Goal: Information Seeking & Learning: Find specific fact

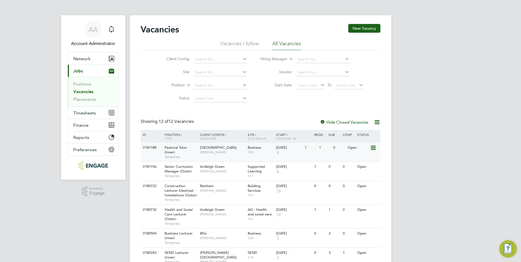
click at [233, 149] on span "[GEOGRAPHIC_DATA]" at bounding box center [218, 147] width 37 height 5
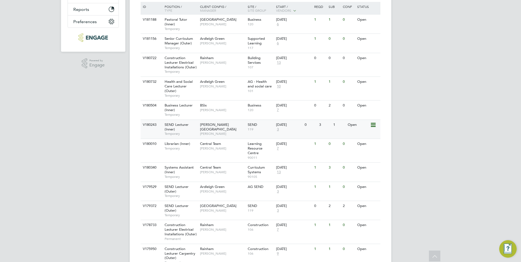
scroll to position [154, 0]
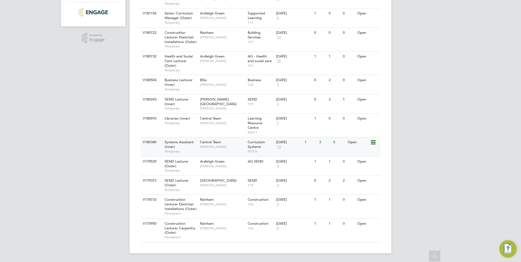
click at [235, 143] on div "Central Team Kirsty Hanmore" at bounding box center [223, 144] width 48 height 14
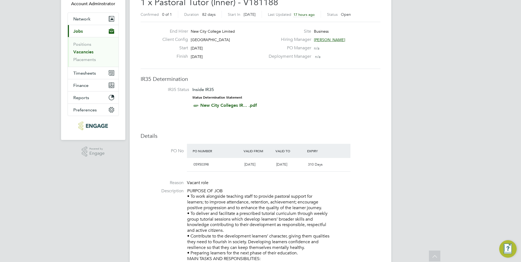
scroll to position [27, 0]
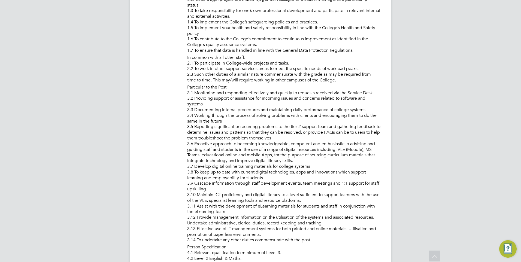
scroll to position [150, 0]
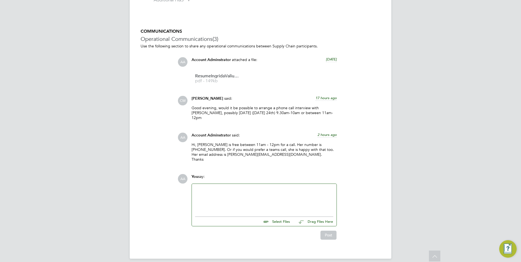
scroll to position [3, 3]
click at [325, 133] on span "2 hours ago" at bounding box center [327, 135] width 19 height 5
click at [325, 133] on span "24 Sep 2025, 08:15" at bounding box center [326, 135] width 21 height 5
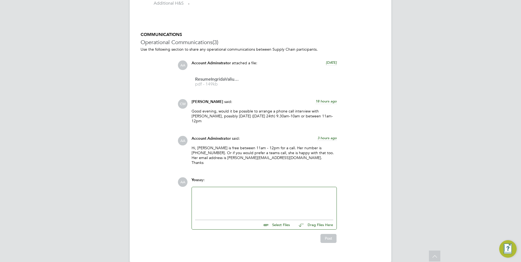
scroll to position [521, 0]
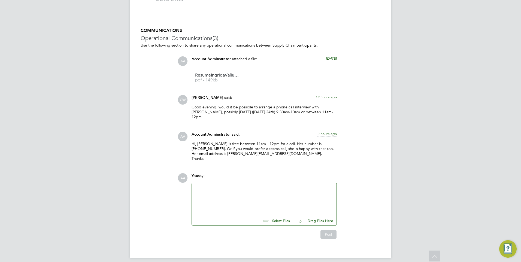
click at [237, 186] on div at bounding box center [264, 197] width 138 height 23
click at [360, 121] on div "AA Account Adminstrator attached a file: [DATE] ResumeIngridaValiukiene pdf - 1…" at bounding box center [279, 110] width 203 height 109
click at [148, 149] on div "COMMUNICATIONS Operational Communications (3) Use the following section to shar…" at bounding box center [261, 133] width 240 height 211
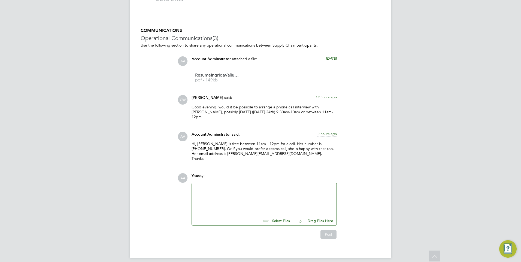
click at [183, 174] on span "AA" at bounding box center [183, 178] width 10 height 10
drag, startPoint x: 183, startPoint y: 174, endPoint x: 174, endPoint y: 192, distance: 19.9
click at [174, 192] on div "COMMUNICATIONS Operational Communications (3) Use the following section to shar…" at bounding box center [261, 133] width 240 height 211
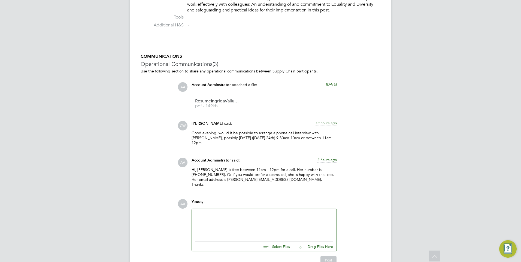
scroll to position [521, 0]
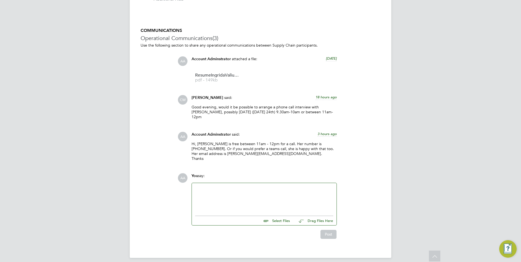
click at [240, 154] on p "Hi, [PERSON_NAME] is free between 11am - 12pm for a call. Her number is [PHONE_…" at bounding box center [264, 152] width 145 height 20
drag, startPoint x: 243, startPoint y: 160, endPoint x: 233, endPoint y: 154, distance: 11.7
click at [233, 154] on p "Hi, [PERSON_NAME] is free between 11am - 12pm for a call. Her number is [PHONE_…" at bounding box center [264, 152] width 145 height 20
drag, startPoint x: 255, startPoint y: 147, endPoint x: 250, endPoint y: 147, distance: 4.6
click at [250, 147] on p "Hi, [PERSON_NAME] is free between 11am - 12pm for a call. Her number is [PHONE_…" at bounding box center [264, 152] width 145 height 20
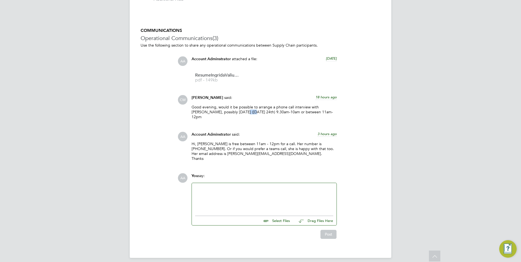
drag, startPoint x: 228, startPoint y: 112, endPoint x: 240, endPoint y: 112, distance: 12.3
click at [240, 112] on p "Good evening, would it be possible to arrange a phone call interview with [PERS…" at bounding box center [264, 112] width 145 height 15
drag, startPoint x: 240, startPoint y: 112, endPoint x: 233, endPoint y: 109, distance: 7.4
click at [233, 109] on p "Good evening, would it be possible to arrange a phone call interview with [PERS…" at bounding box center [264, 112] width 145 height 15
click at [195, 199] on div at bounding box center [264, 197] width 138 height 23
